Goal: Check status

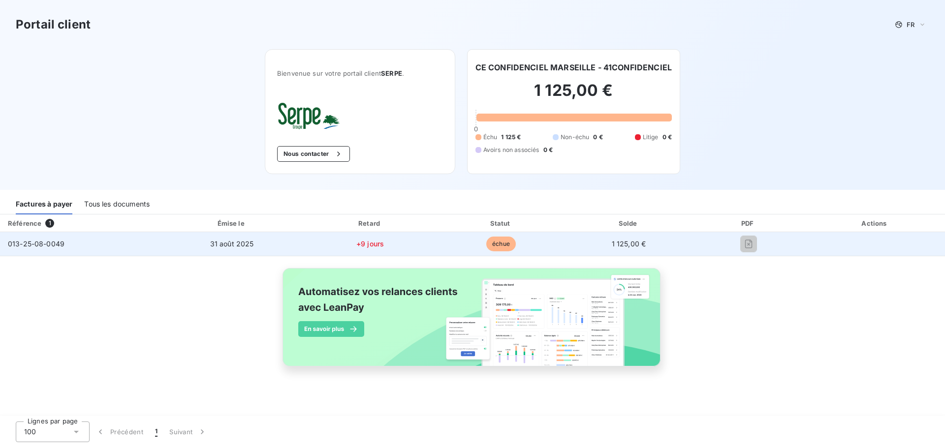
click at [63, 250] on td "013-25-08-0049" at bounding box center [80, 244] width 160 height 24
click at [379, 245] on span "+9 jours" at bounding box center [370, 244] width 28 height 8
click at [216, 246] on span "31 août 2025" at bounding box center [232, 244] width 44 height 8
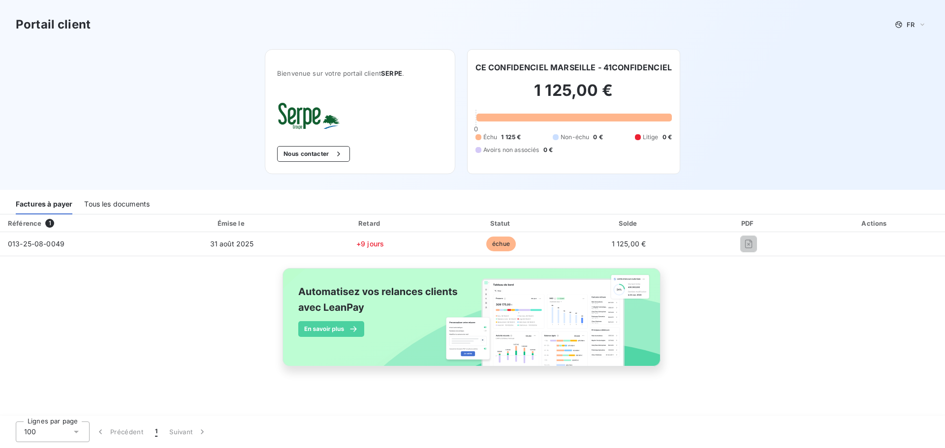
click at [117, 200] on div "Tous les documents" at bounding box center [116, 204] width 65 height 21
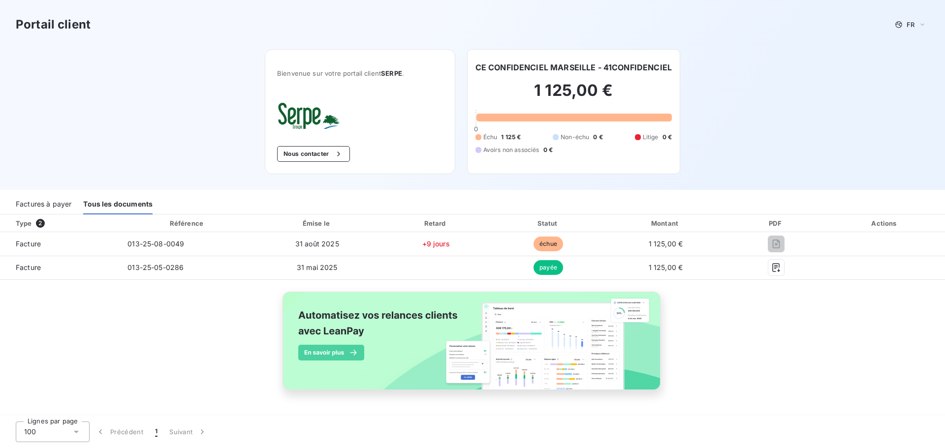
click at [63, 202] on div "Factures à payer" at bounding box center [44, 204] width 56 height 21
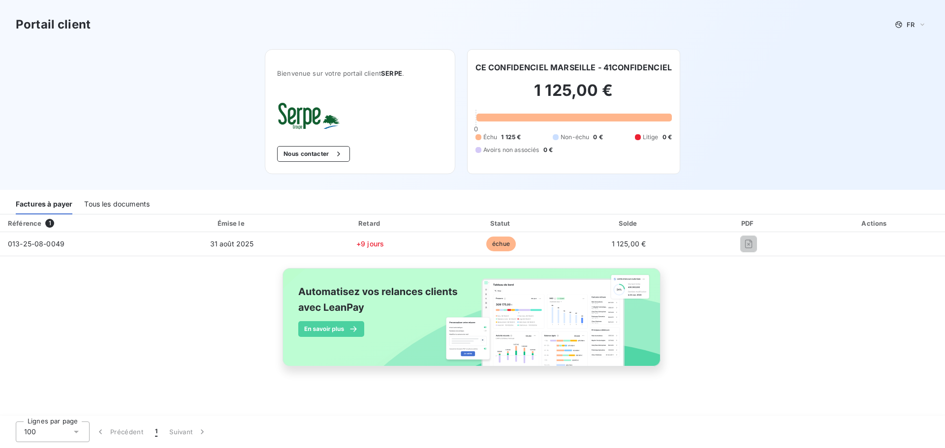
click at [107, 203] on div "Tous les documents" at bounding box center [116, 204] width 65 height 21
